Goal: Task Accomplishment & Management: Use online tool/utility

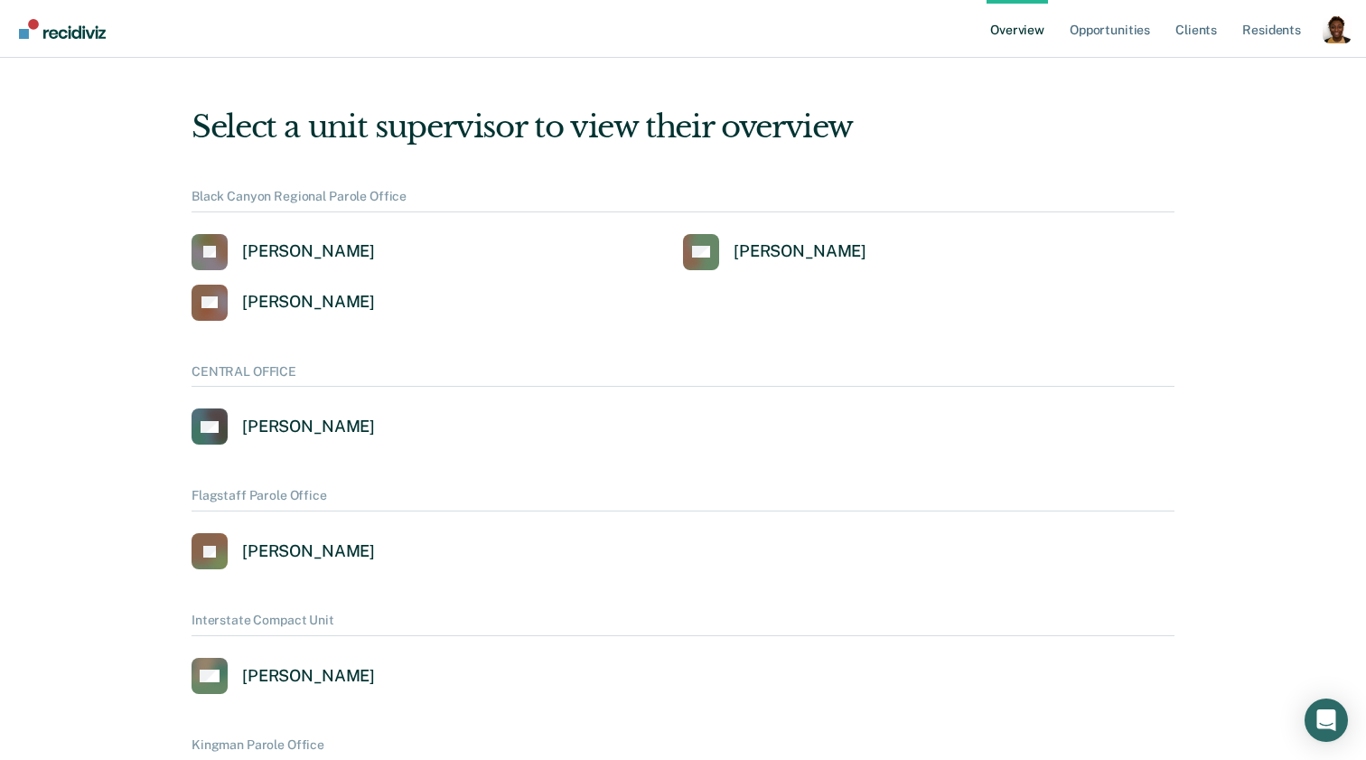
click at [1342, 24] on div "Profile dropdown button" at bounding box center [1337, 28] width 29 height 29
click at [1230, 73] on button "Profile" at bounding box center [1264, 83] width 174 height 29
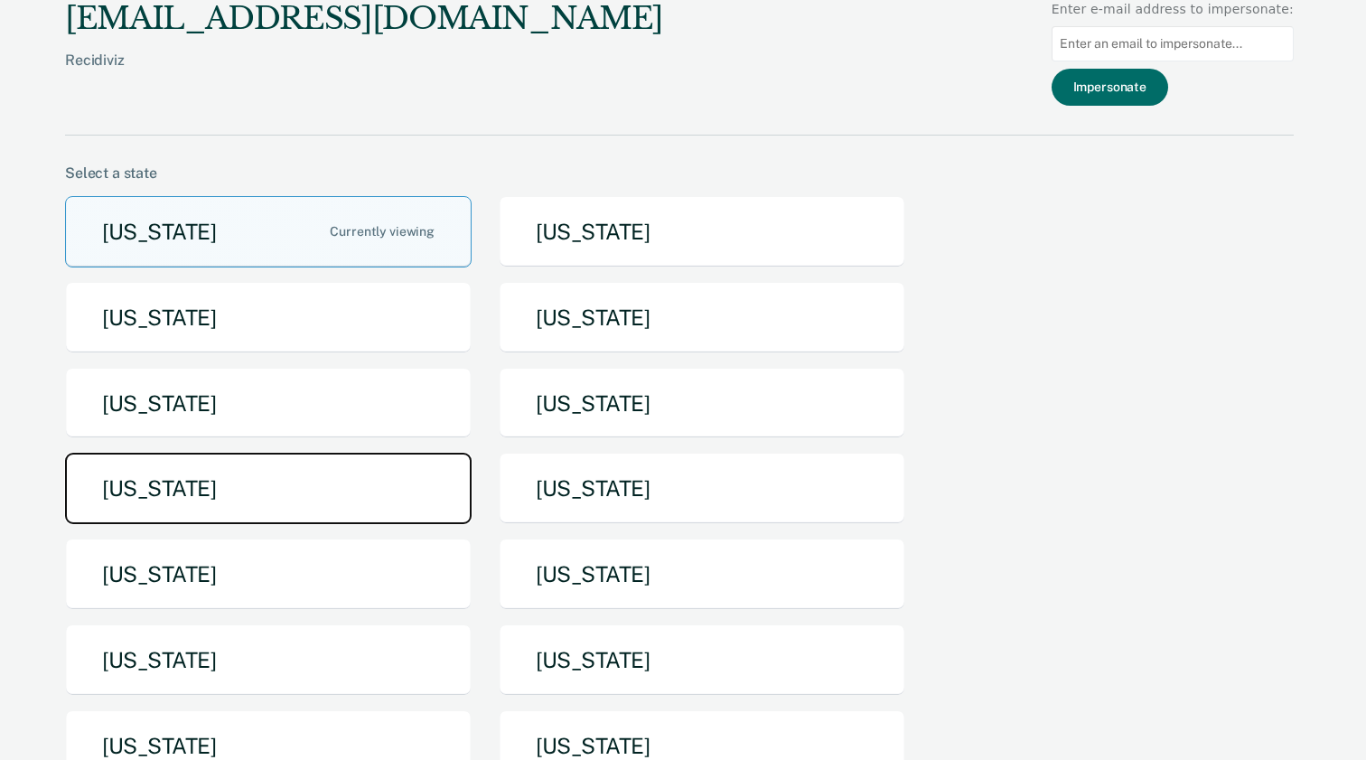
click at [408, 475] on button "Michigan" at bounding box center [268, 488] width 407 height 71
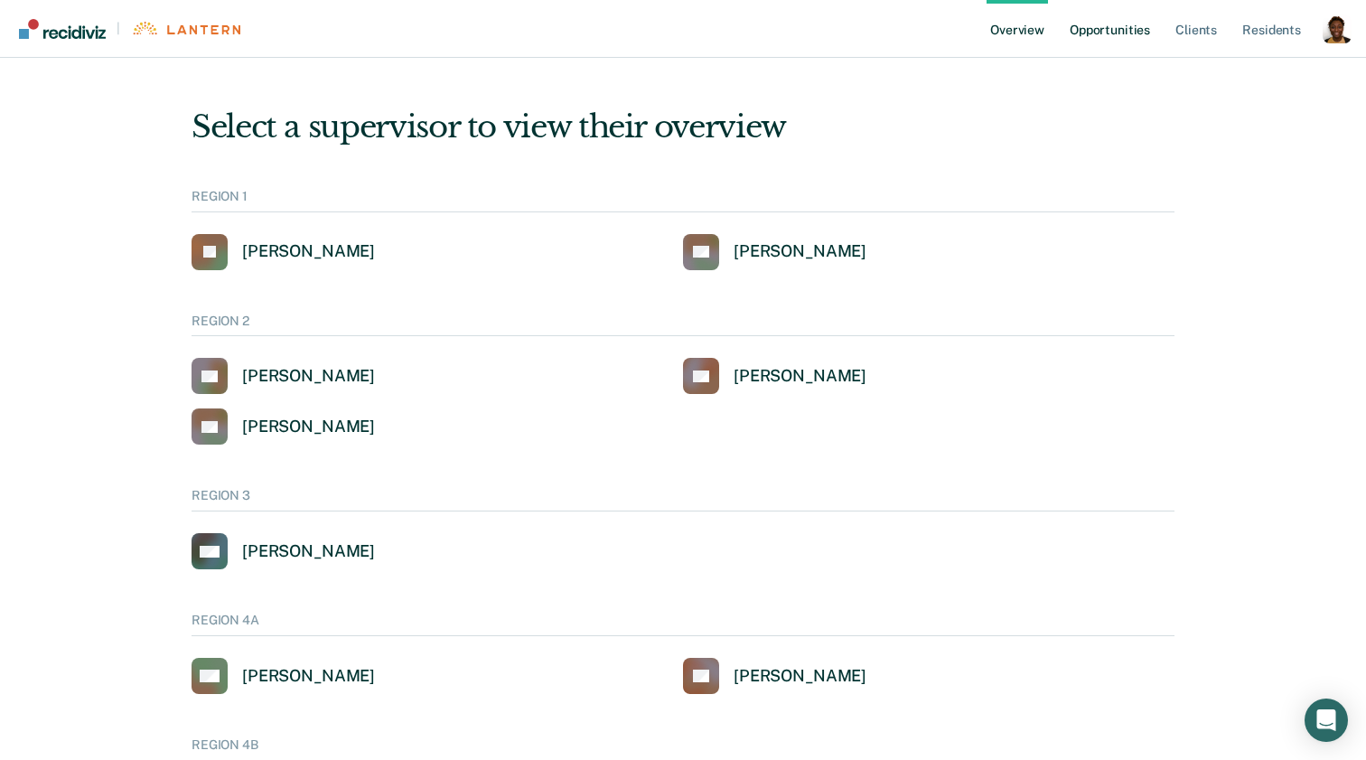
click at [1136, 29] on link "Opportunities" at bounding box center [1110, 29] width 88 height 58
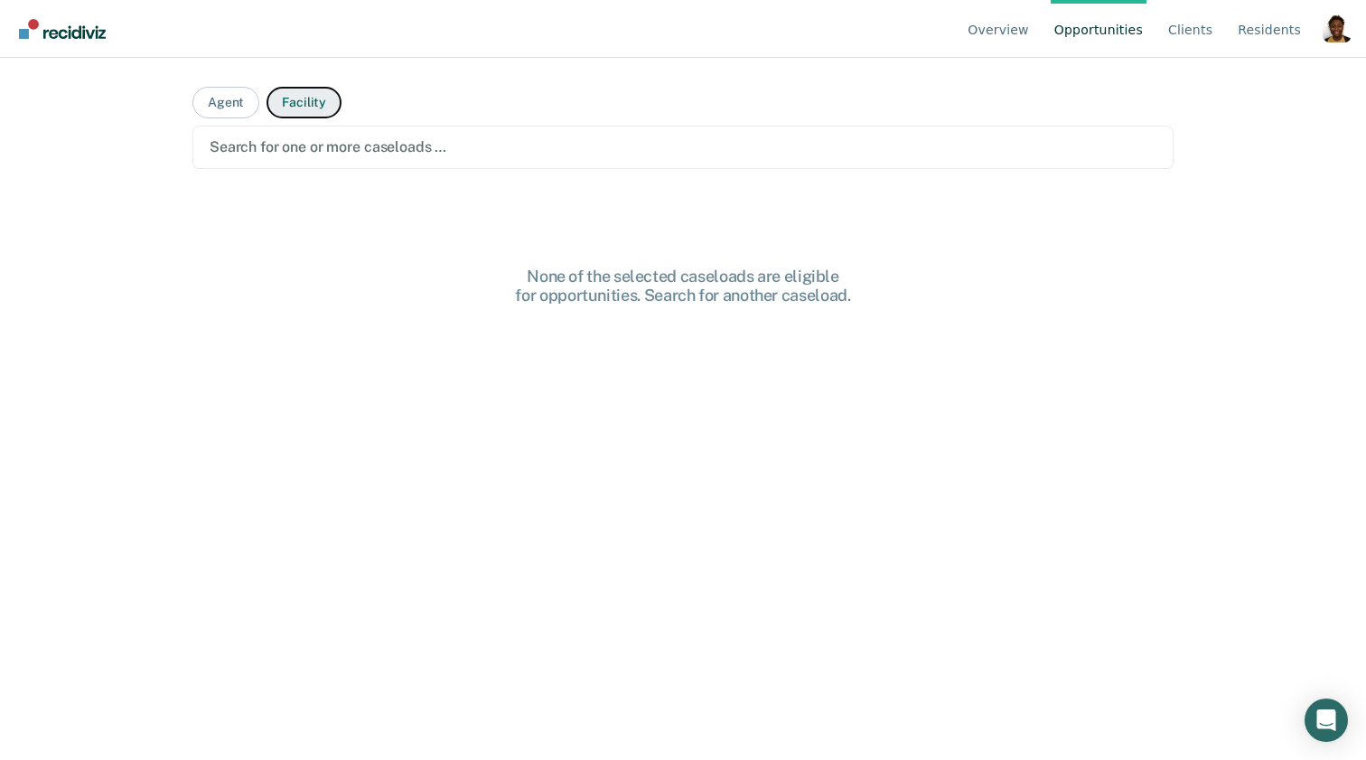
click at [323, 112] on button "Facility" at bounding box center [304, 103] width 75 height 32
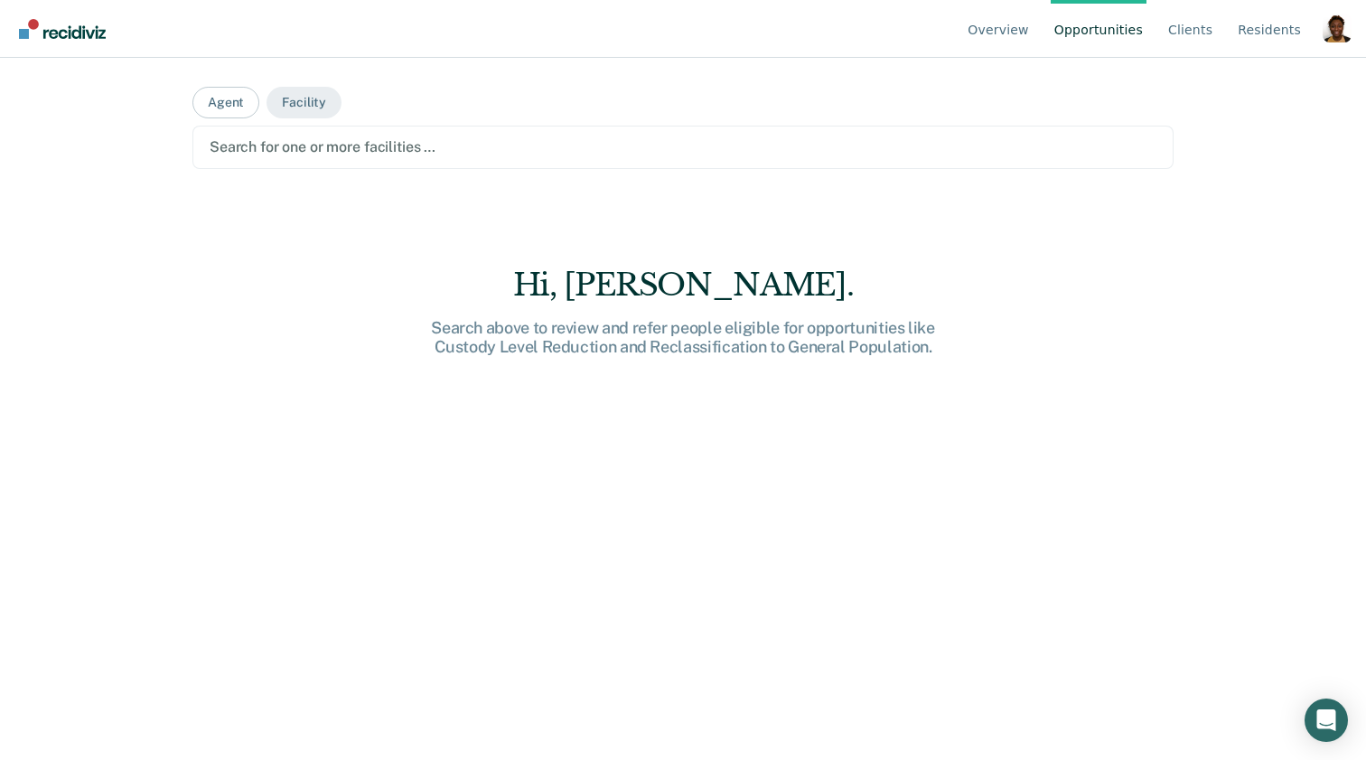
click at [351, 145] on div at bounding box center [683, 146] width 947 height 21
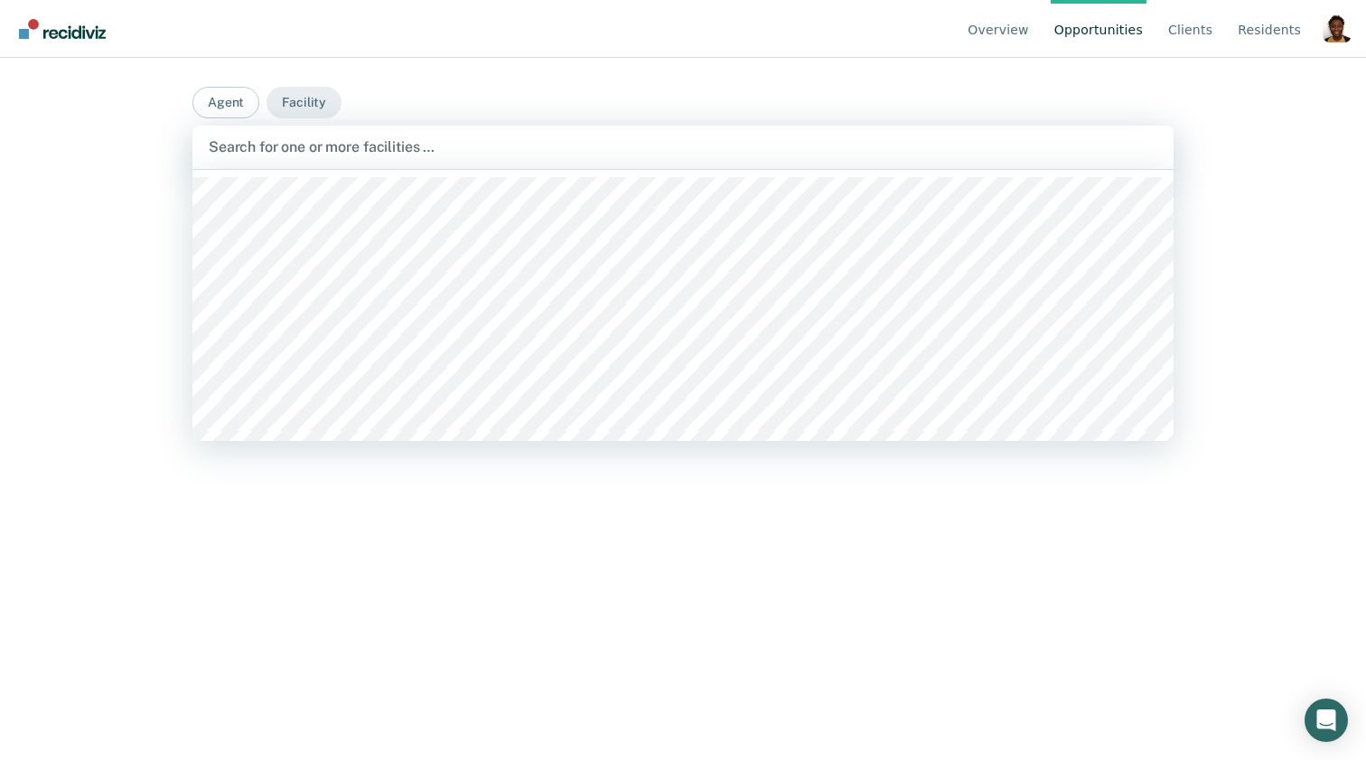
scroll to position [633, 0]
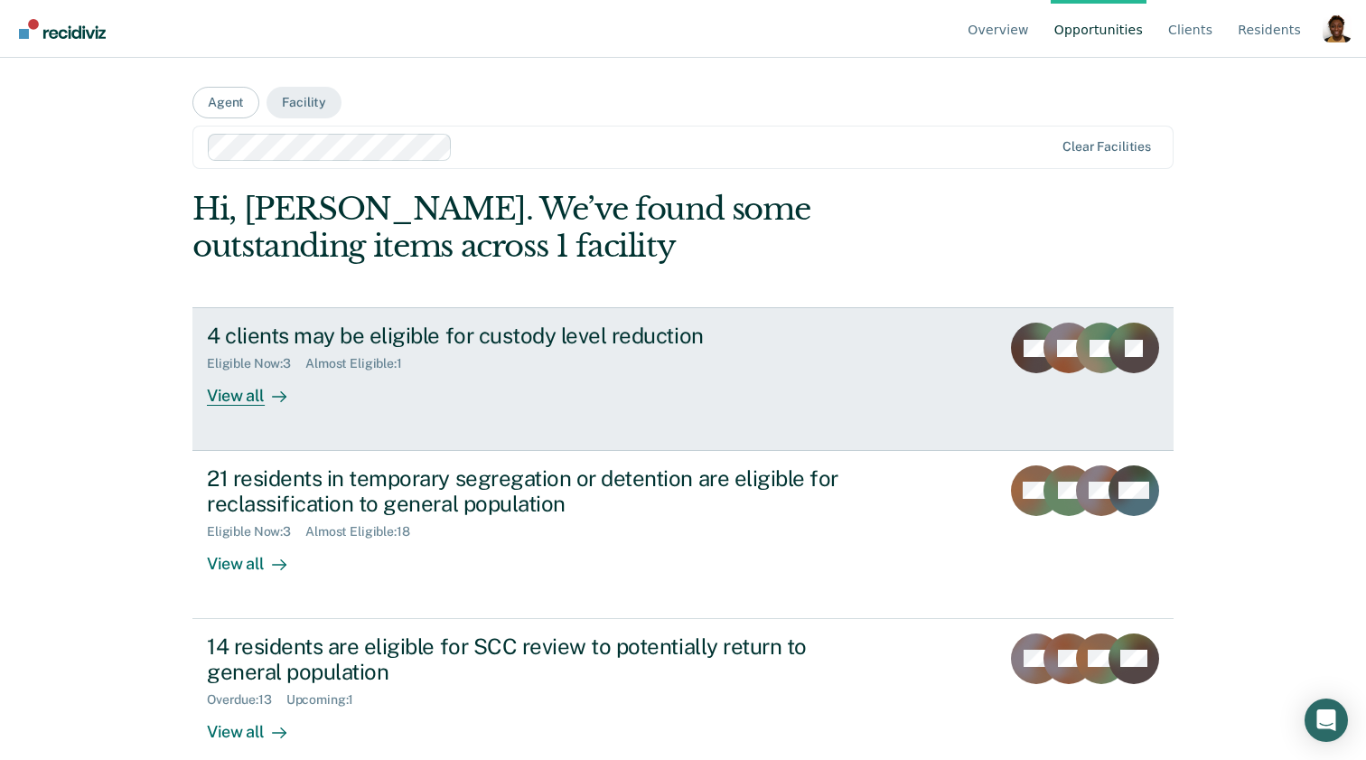
click at [346, 394] on div "4 clients may be eligible for custody level reduction Eligible Now : 3 Almost E…" at bounding box center [546, 364] width 678 height 83
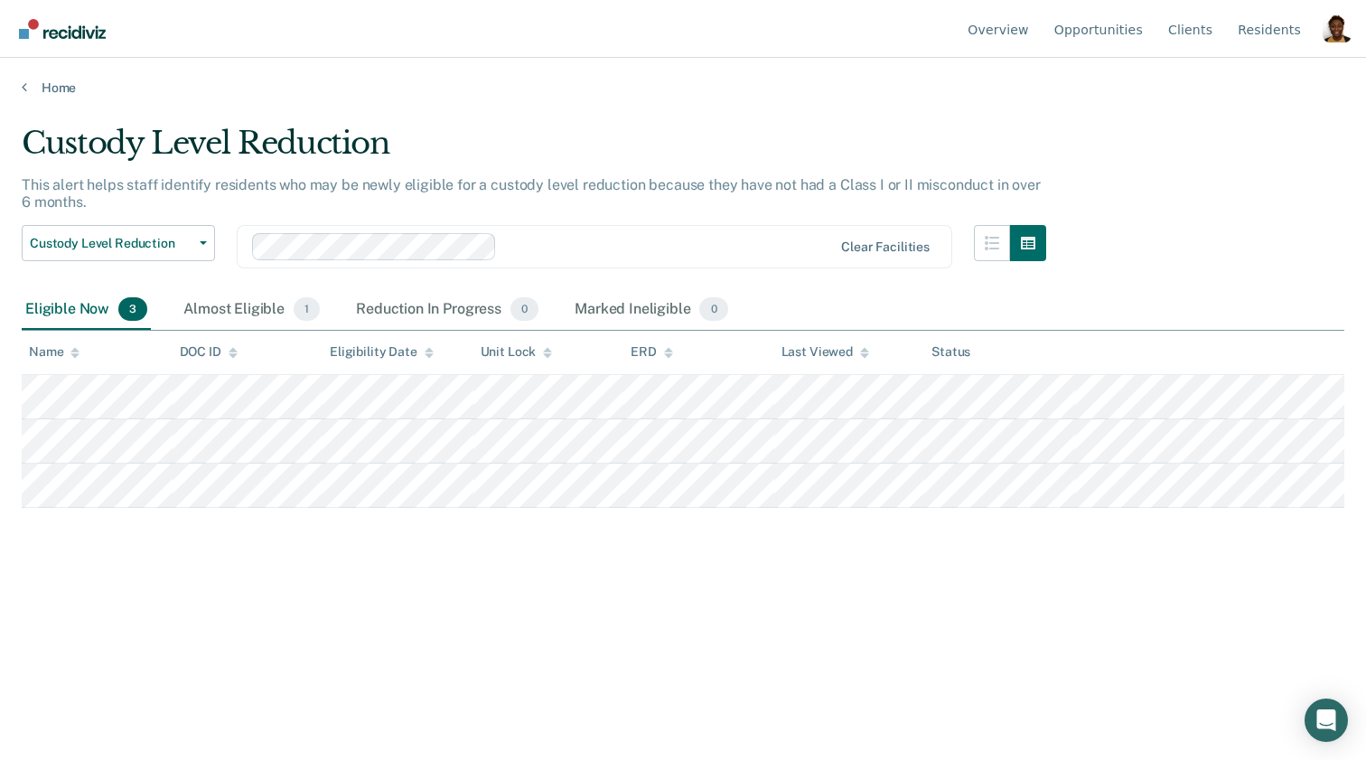
click at [738, 246] on div at bounding box center [668, 246] width 328 height 21
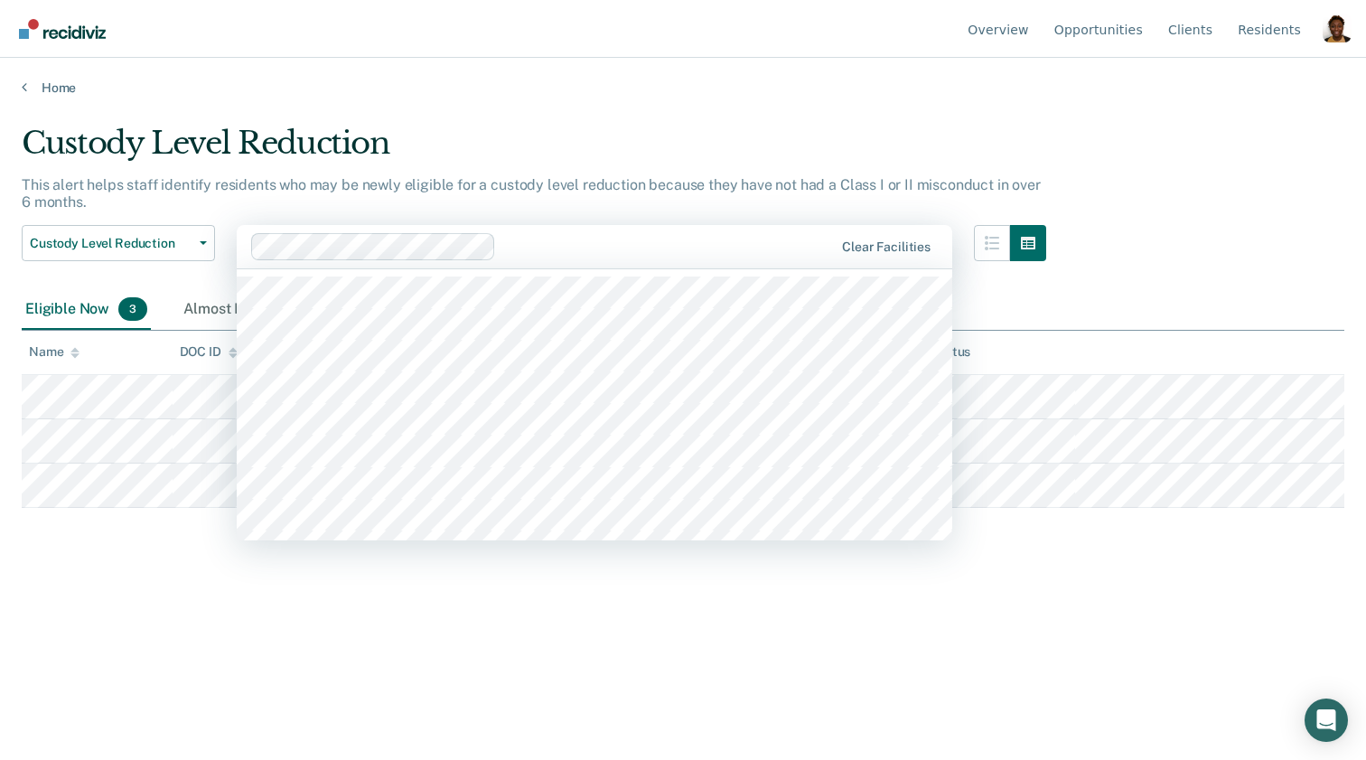
scroll to position [602, 0]
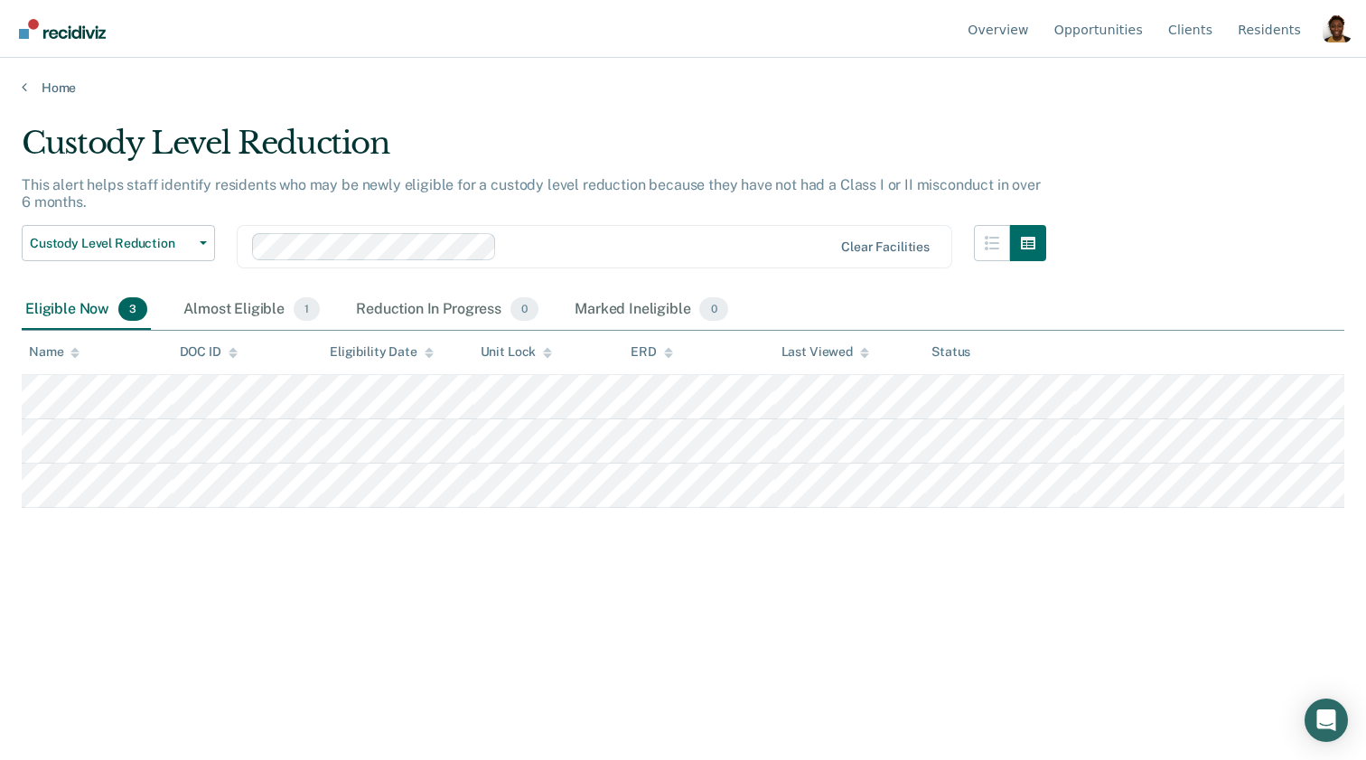
click at [683, 156] on div "Custody Level Reduction" at bounding box center [534, 151] width 1025 height 52
click at [991, 243] on icon "button" at bounding box center [992, 243] width 14 height 14
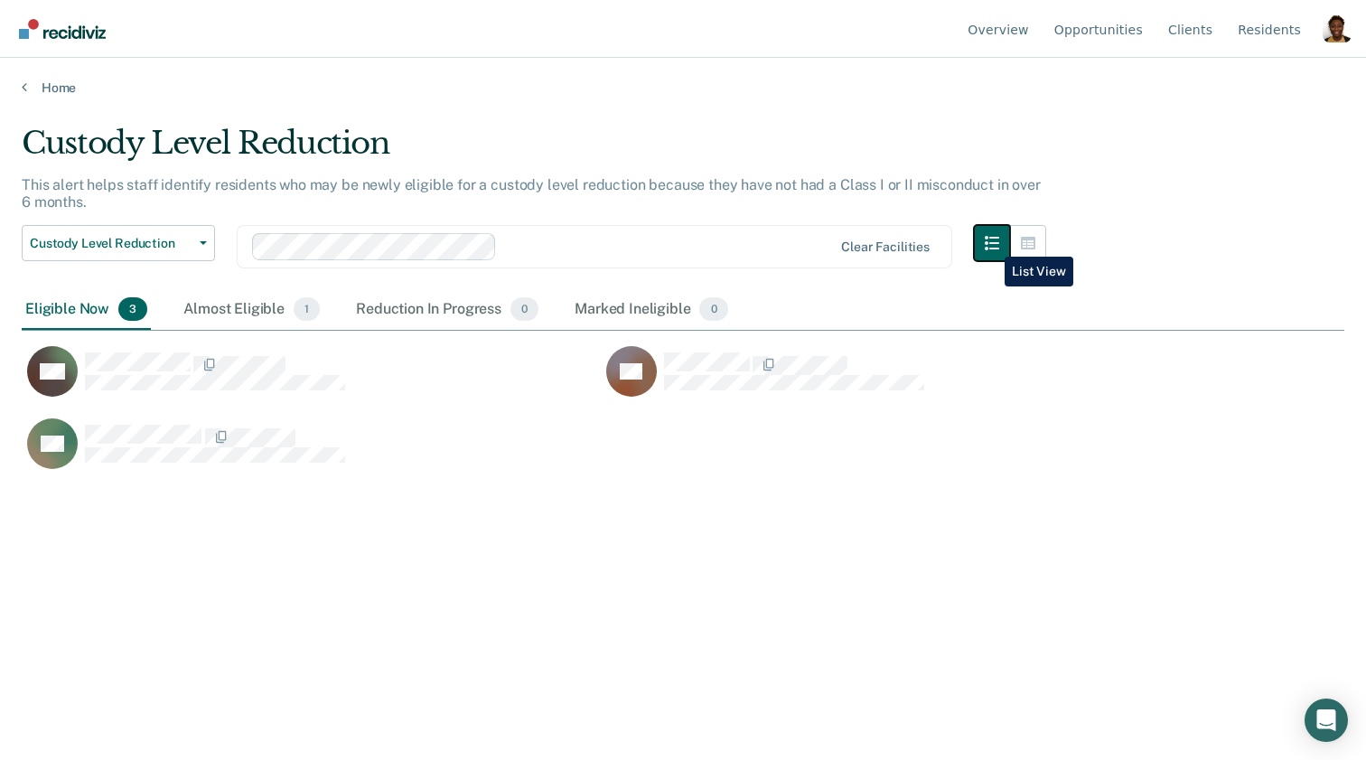
scroll to position [500, 1323]
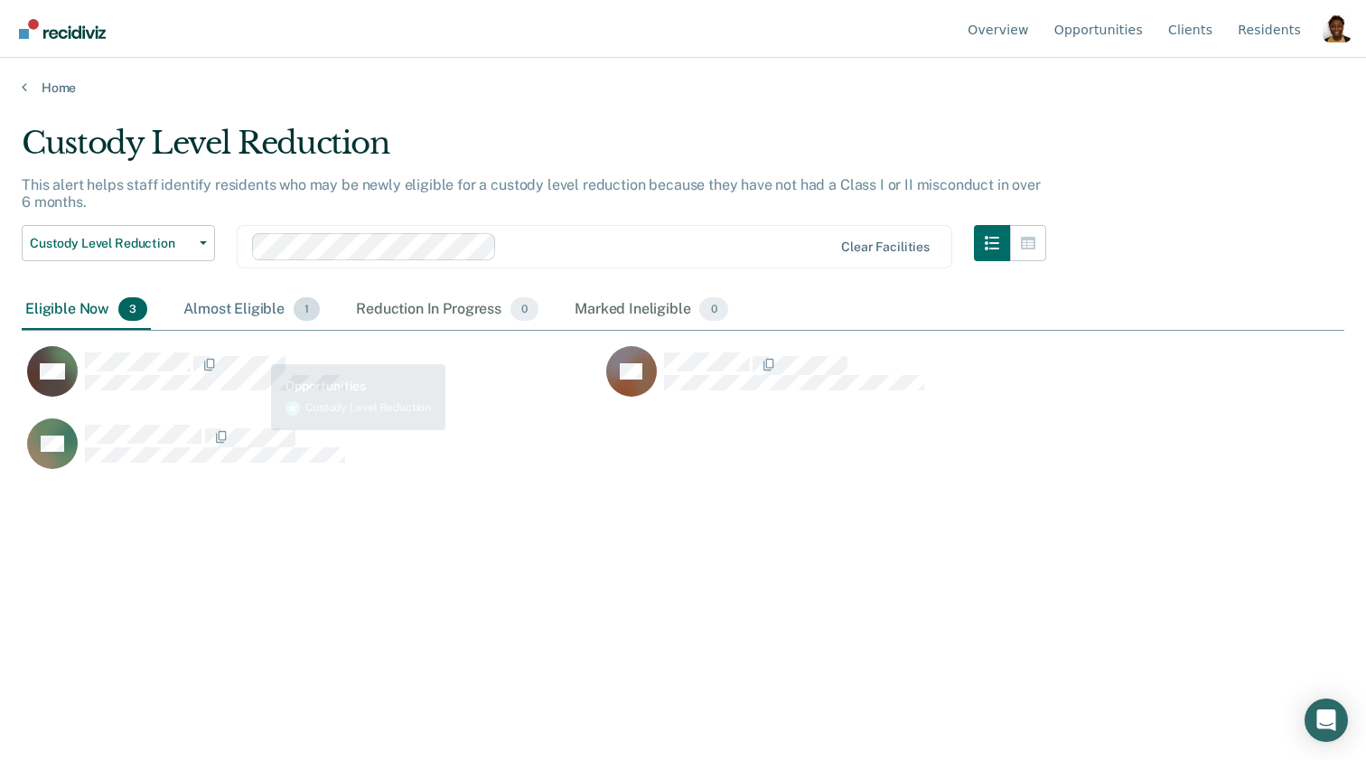
click at [243, 306] on div "Almost Eligible 1" at bounding box center [252, 310] width 144 height 40
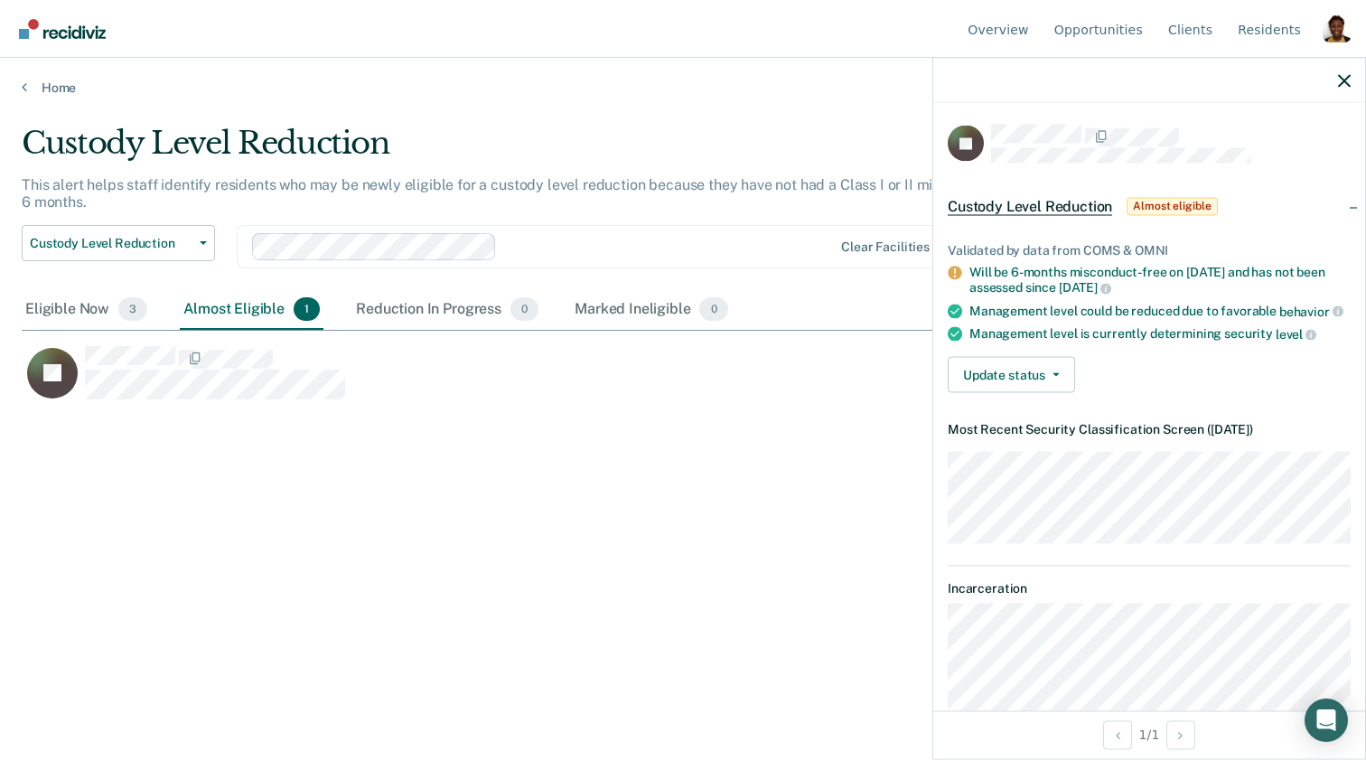
drag, startPoint x: 973, startPoint y: 265, endPoint x: 1165, endPoint y: 285, distance: 192.6
click at [1165, 285] on div "Will be 6-months misconduct-free on Nov 1, 2025 and has not been assessed since…" at bounding box center [1160, 280] width 381 height 31
copy div "Will be 6-months misconduct-free on Nov 1, 2025 and has not been assessed since…"
click at [1345, 78] on icon "button" at bounding box center [1344, 80] width 13 height 13
click at [1011, 374] on button "Update status" at bounding box center [1011, 374] width 127 height 36
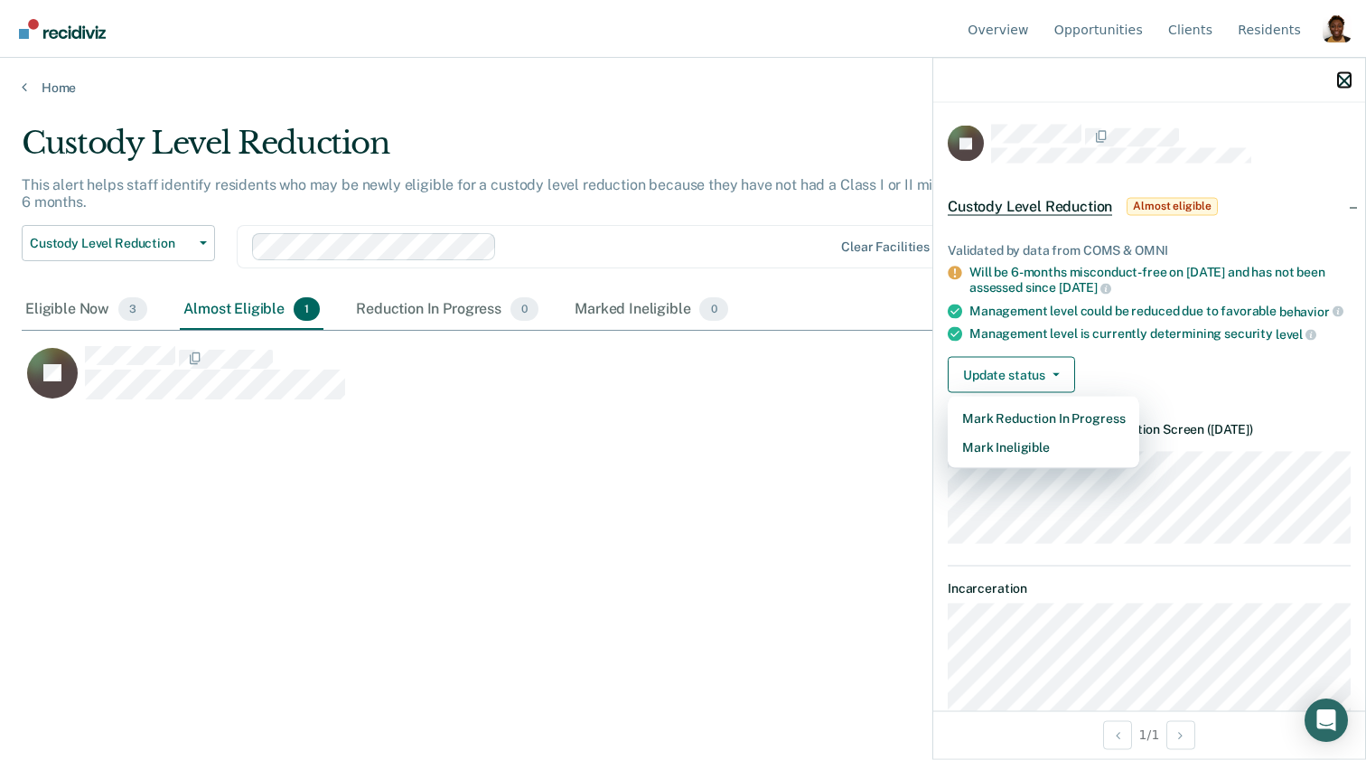
click at [1341, 80] on icon "button" at bounding box center [1344, 80] width 13 height 13
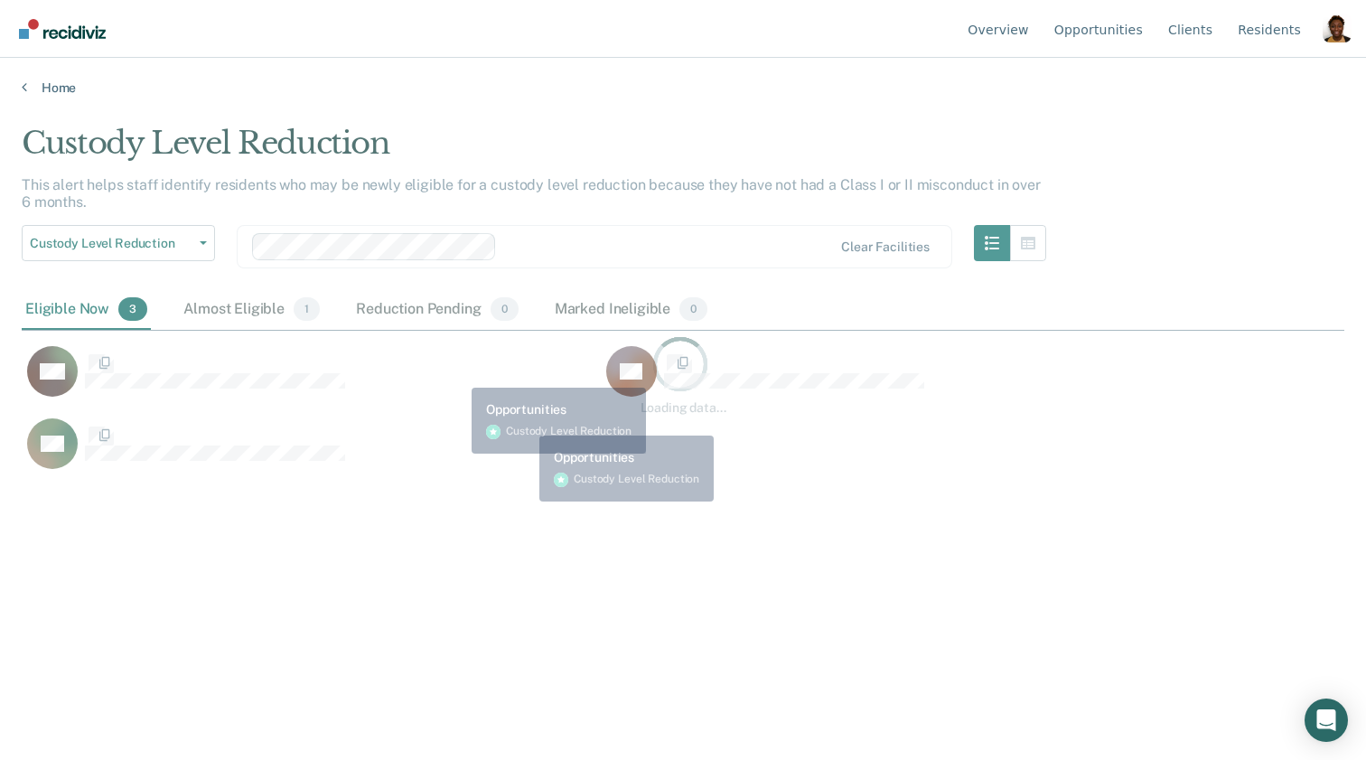
scroll to position [500, 1323]
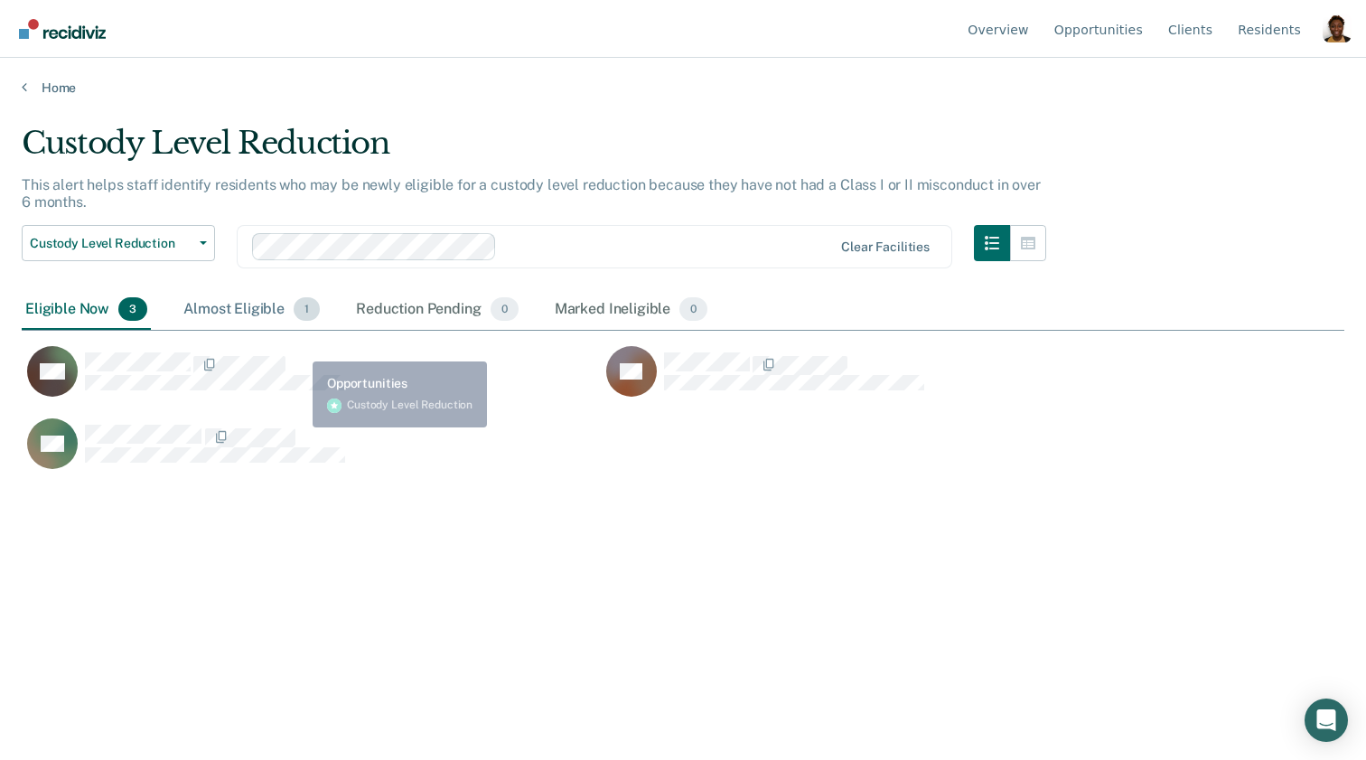
click at [249, 317] on div "Almost Eligible 1" at bounding box center [252, 310] width 144 height 40
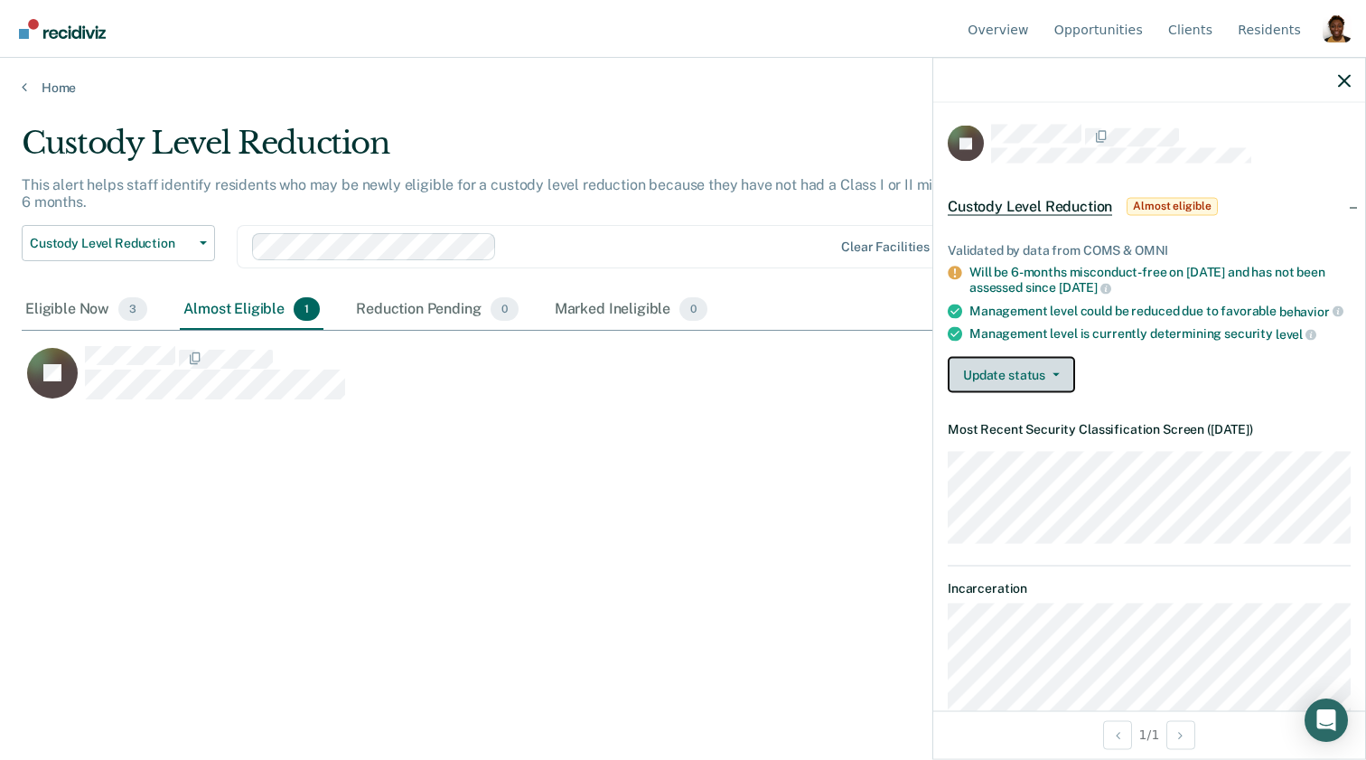
click at [1024, 370] on button "Update status" at bounding box center [1011, 374] width 127 height 36
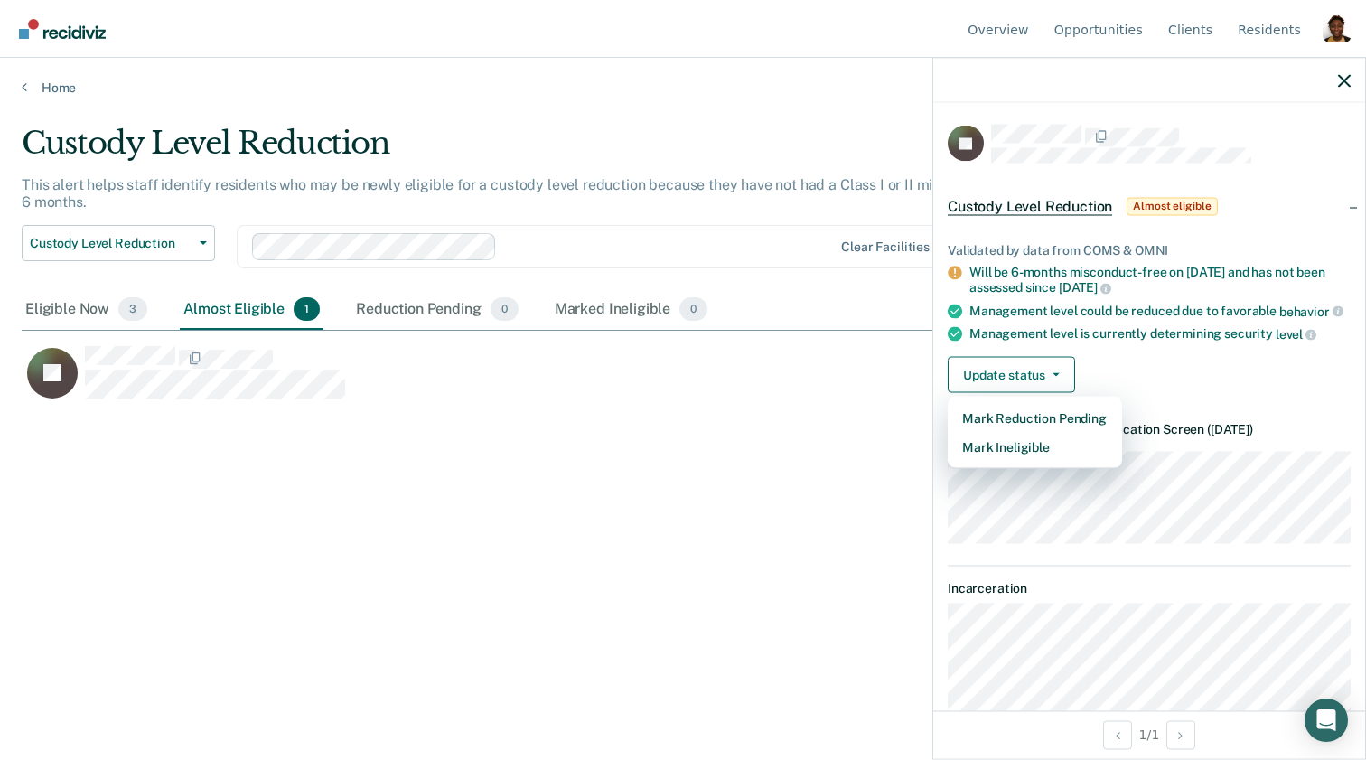
click at [1252, 386] on div "Update status Mark Reduction Pending Mark Ineligible" at bounding box center [1149, 374] width 403 height 36
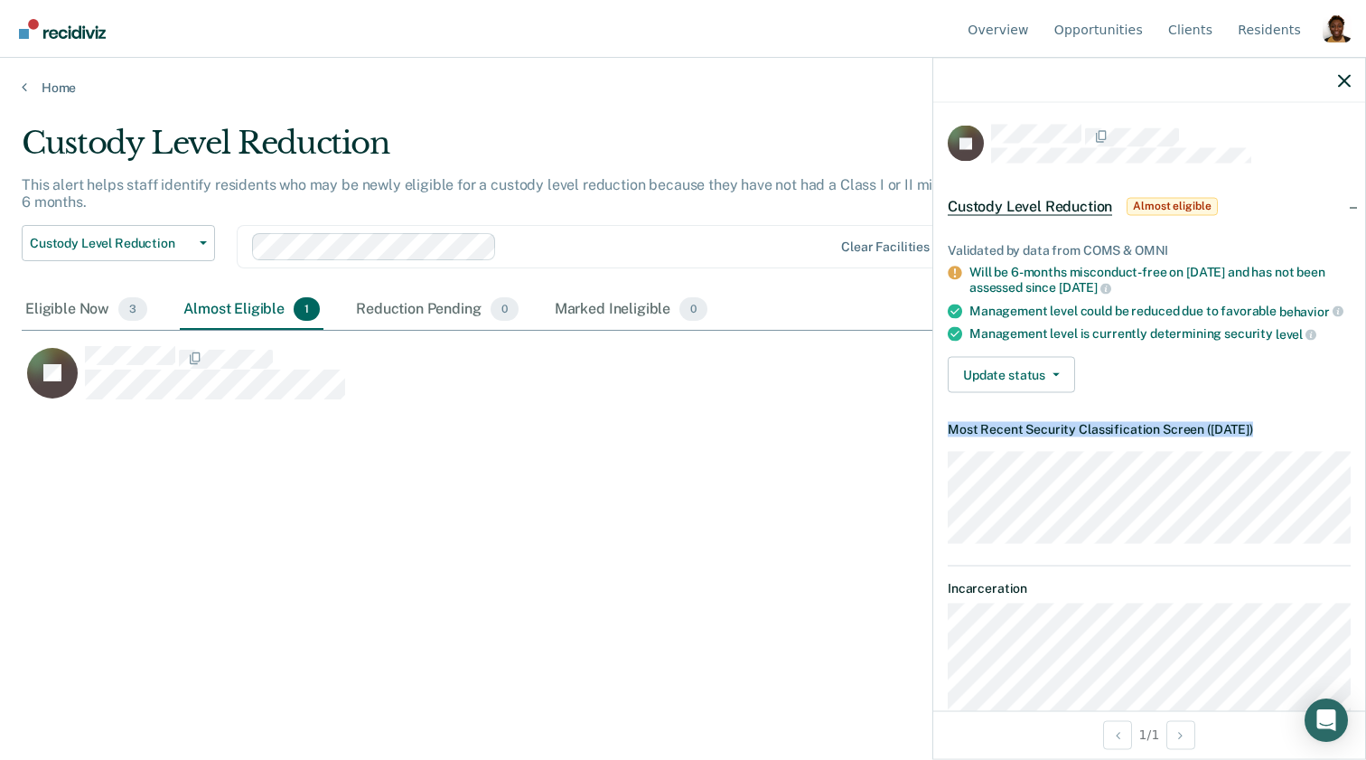
drag, startPoint x: 949, startPoint y: 424, endPoint x: 1365, endPoint y: 423, distance: 416.6
click at [1365, 423] on div "EJ Custody Level Reduction Almost eligible Validated by data from COMS & OMNI W…" at bounding box center [1150, 408] width 434 height 702
copy dt "Most Recent Security Classification Screen ( May 19, 2025 )"
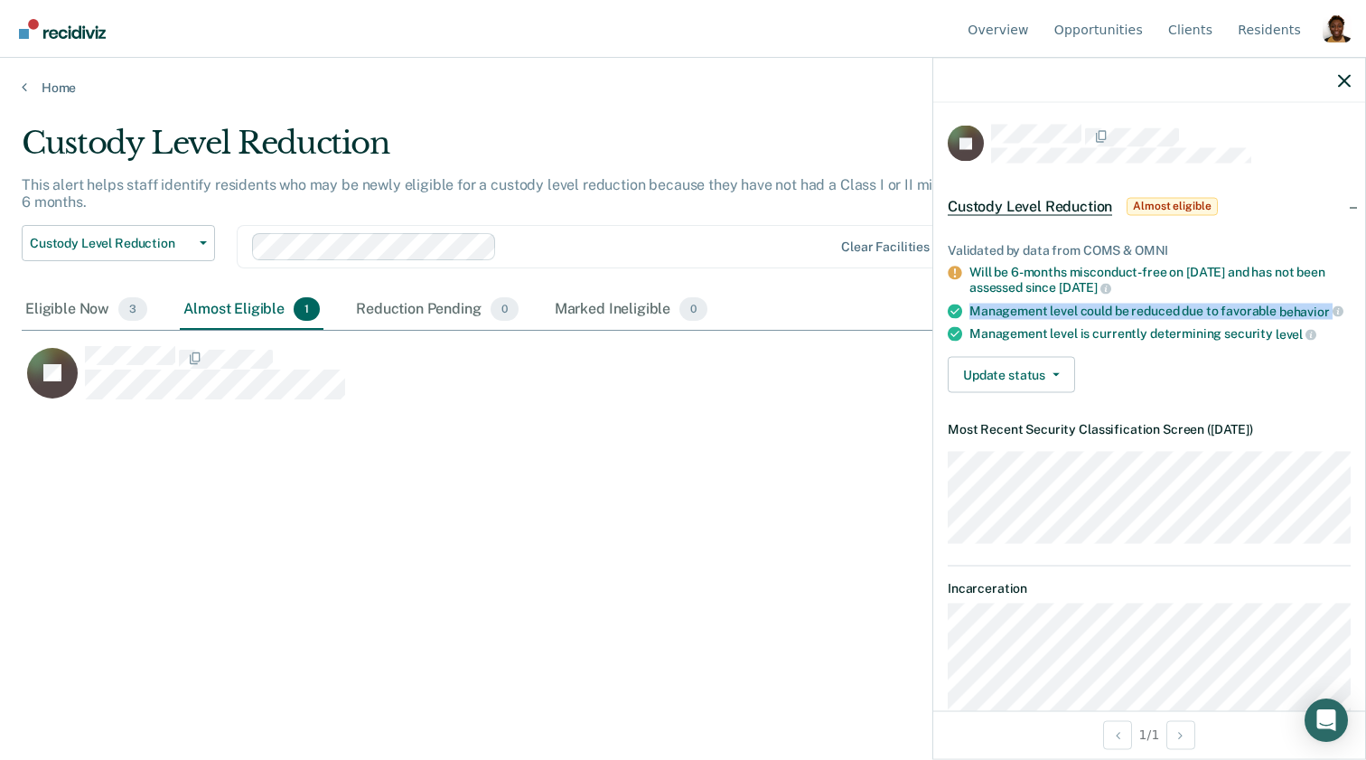
drag, startPoint x: 971, startPoint y: 311, endPoint x: 1358, endPoint y: 303, distance: 387.8
click at [1358, 303] on div "Validated by data from COMS & OMNI Will be 6-months misconduct-free on Nov 1, 2…" at bounding box center [1149, 309] width 432 height 193
copy div "Management level could be reduced due to favorable behavior"
drag, startPoint x: 970, startPoint y: 334, endPoint x: 1310, endPoint y: 331, distance: 340.7
click at [1310, 331] on div "Management level is currently determining security level" at bounding box center [1160, 334] width 381 height 16
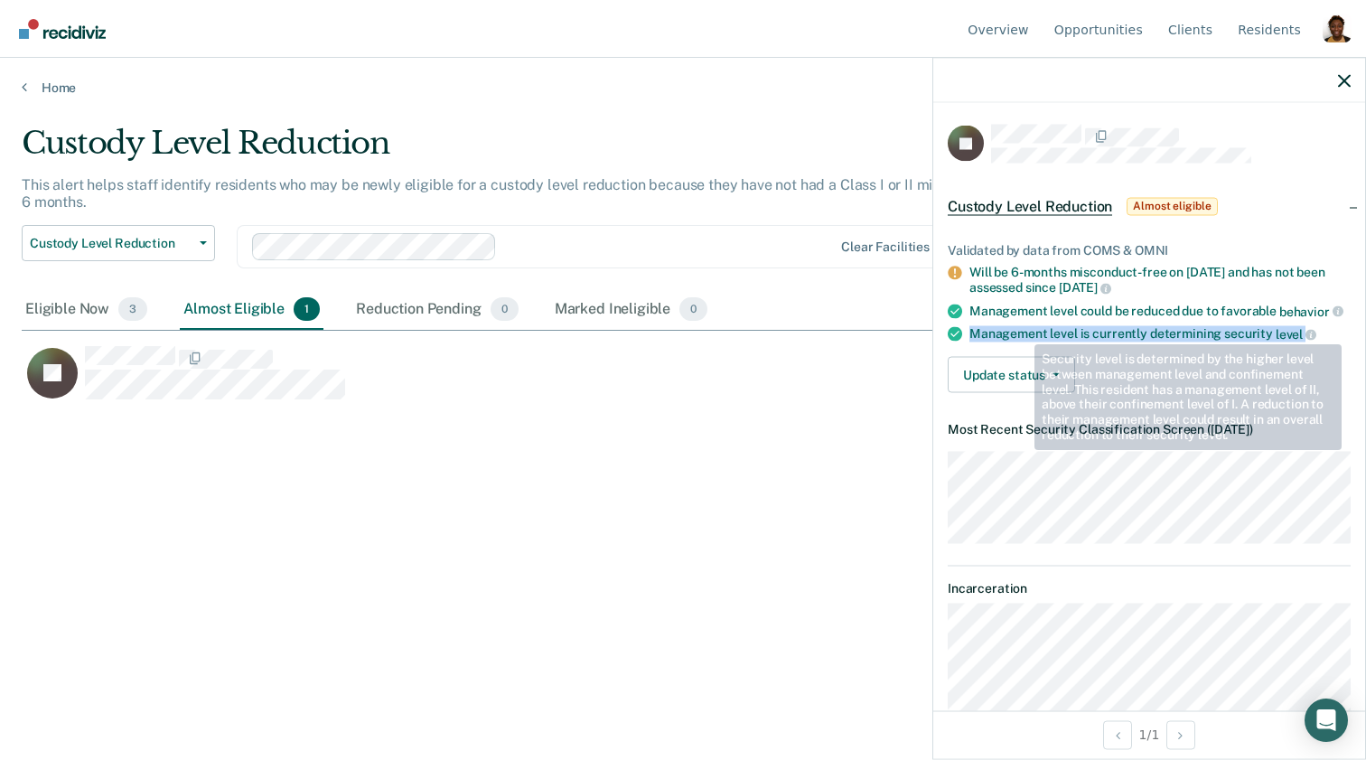
copy div "Management level is currently determining security level"
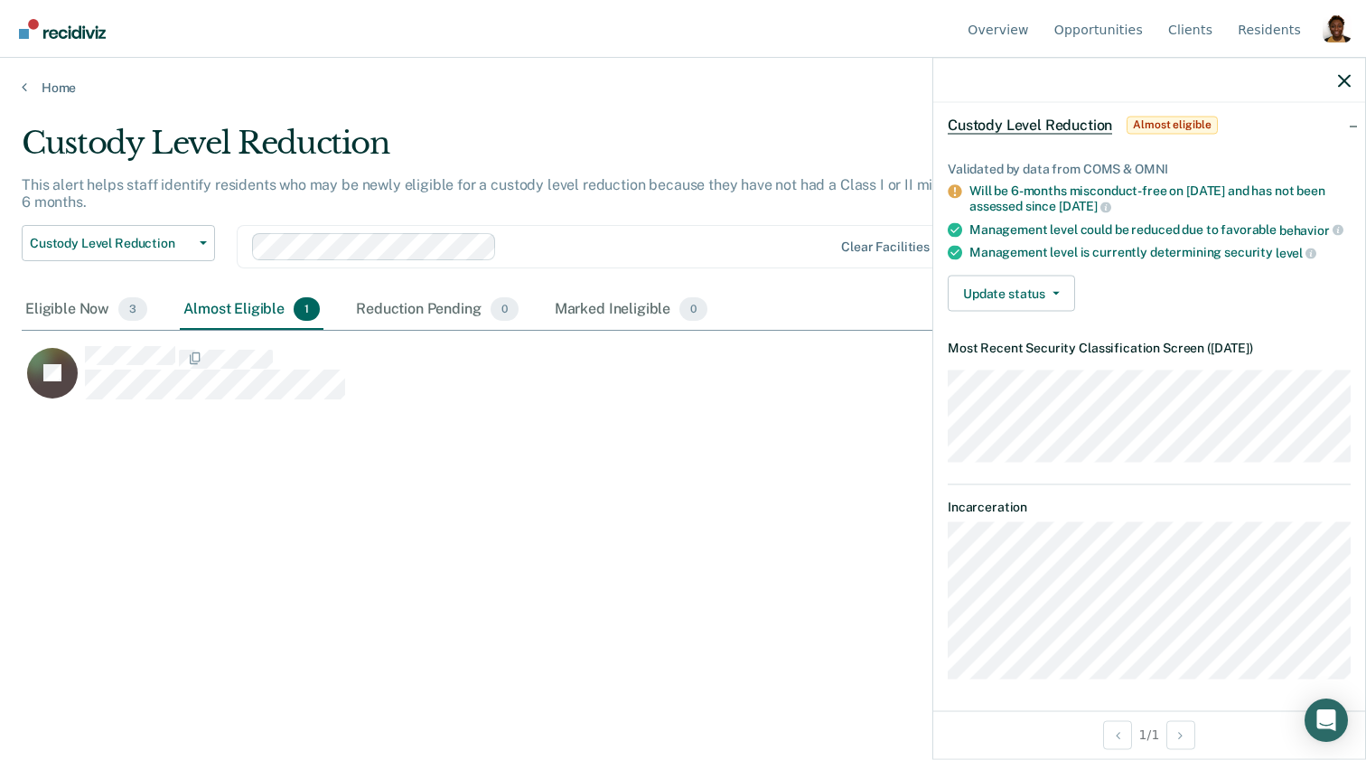
scroll to position [83, 0]
click at [949, 504] on dl "Incarceration" at bounding box center [1149, 588] width 403 height 180
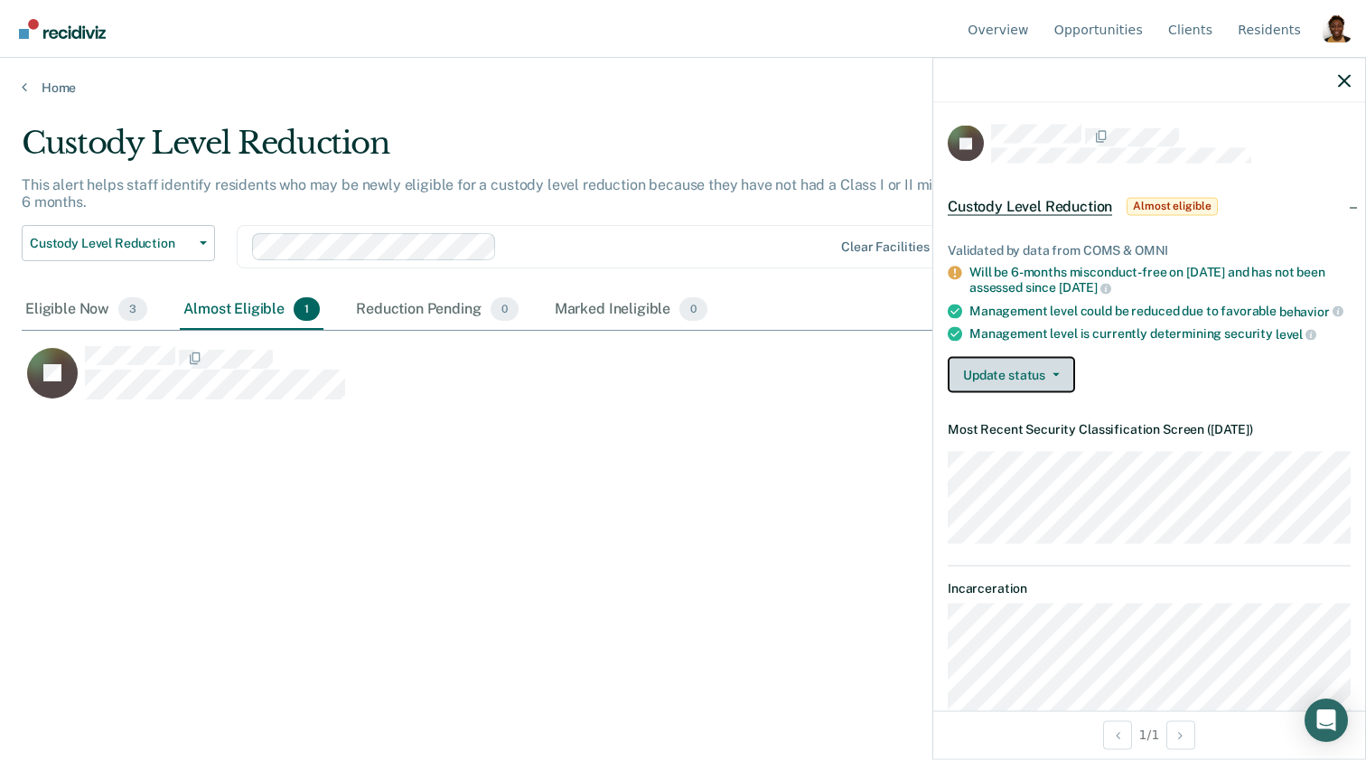
click at [1042, 384] on button "Update status" at bounding box center [1011, 374] width 127 height 36
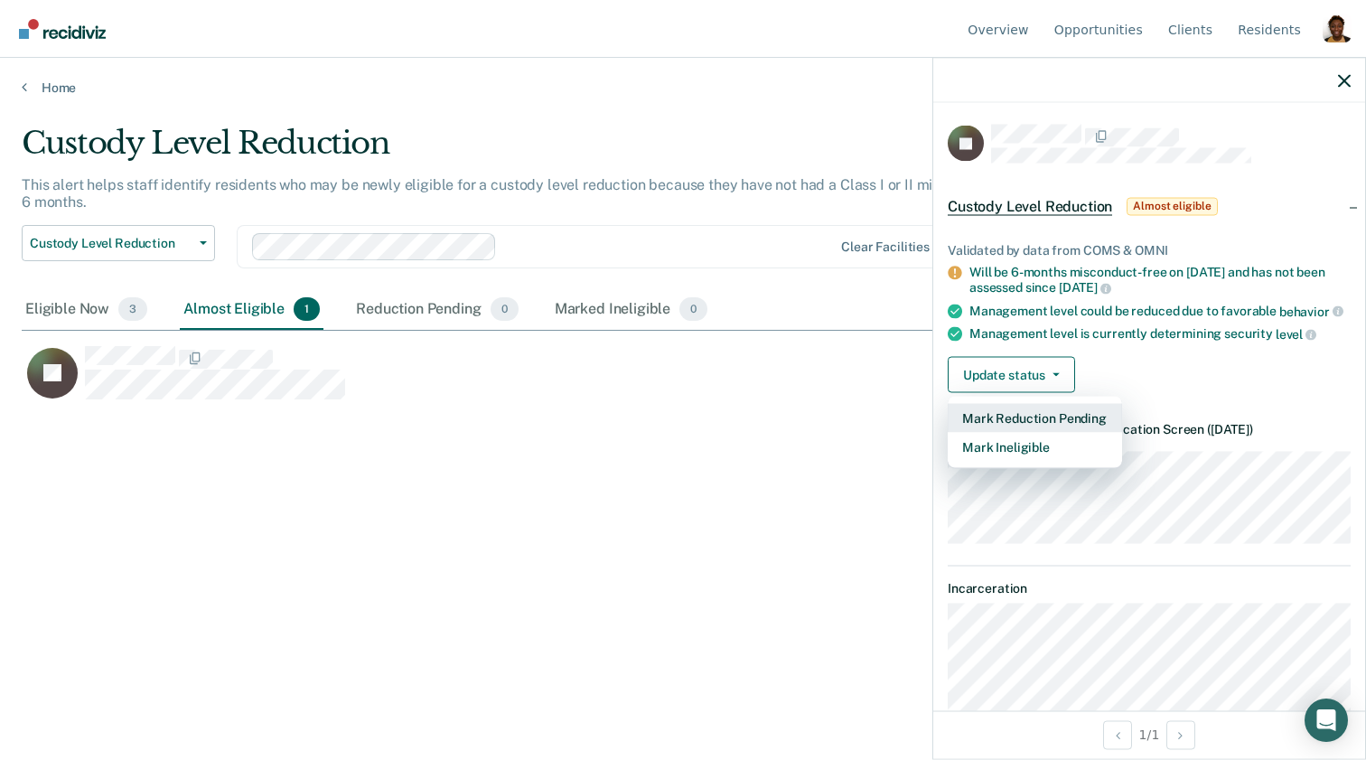
click at [1077, 417] on button "Mark Reduction Pending" at bounding box center [1035, 417] width 174 height 29
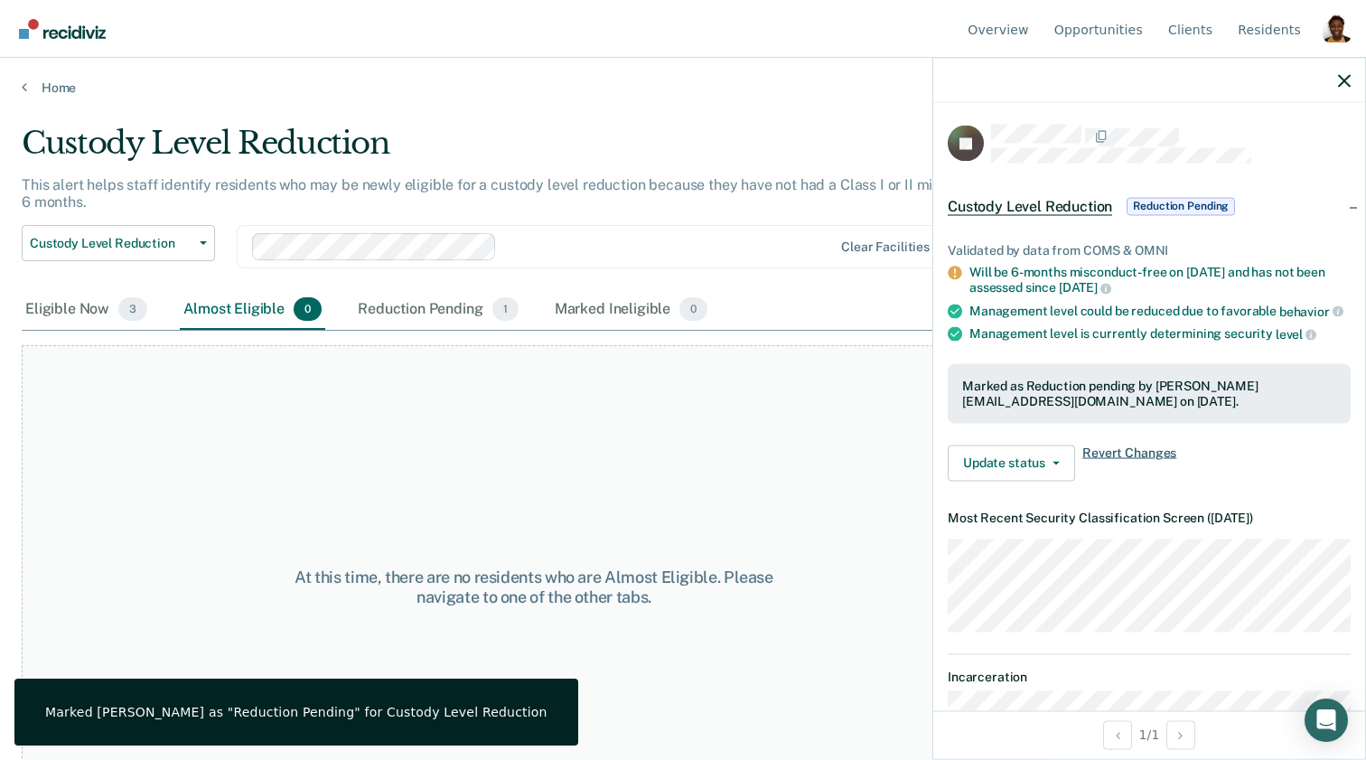
click at [1098, 451] on span "Revert Changes" at bounding box center [1130, 463] width 94 height 36
